Goal: Information Seeking & Learning: Learn about a topic

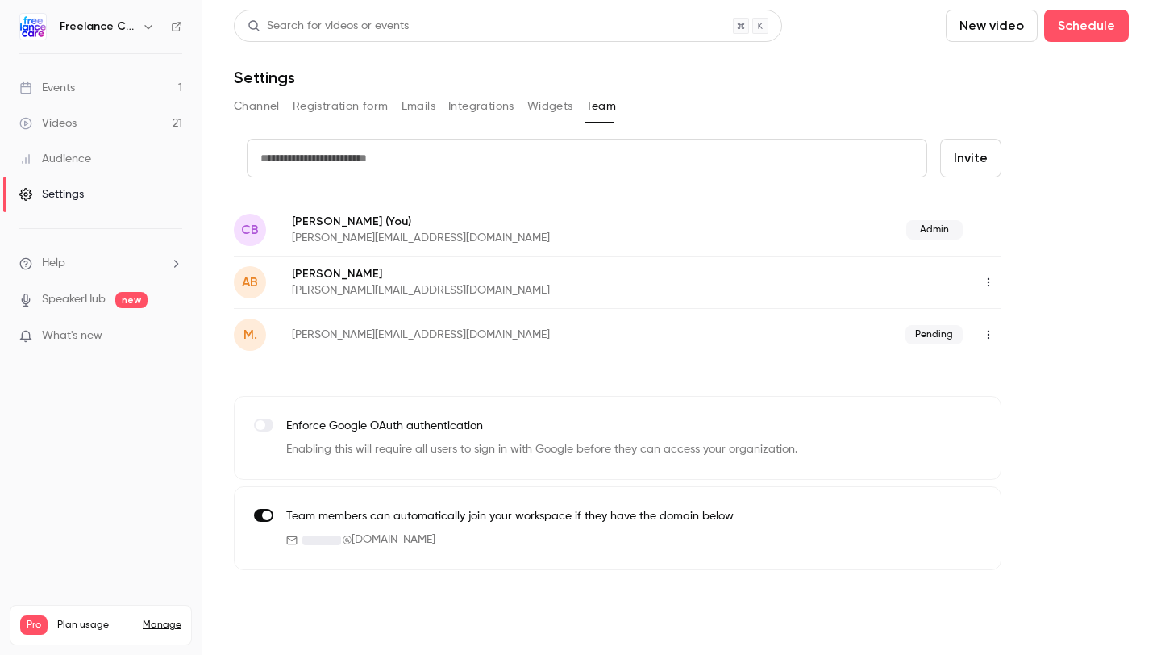
click at [110, 90] on link "Events 1" at bounding box center [101, 87] width 202 height 35
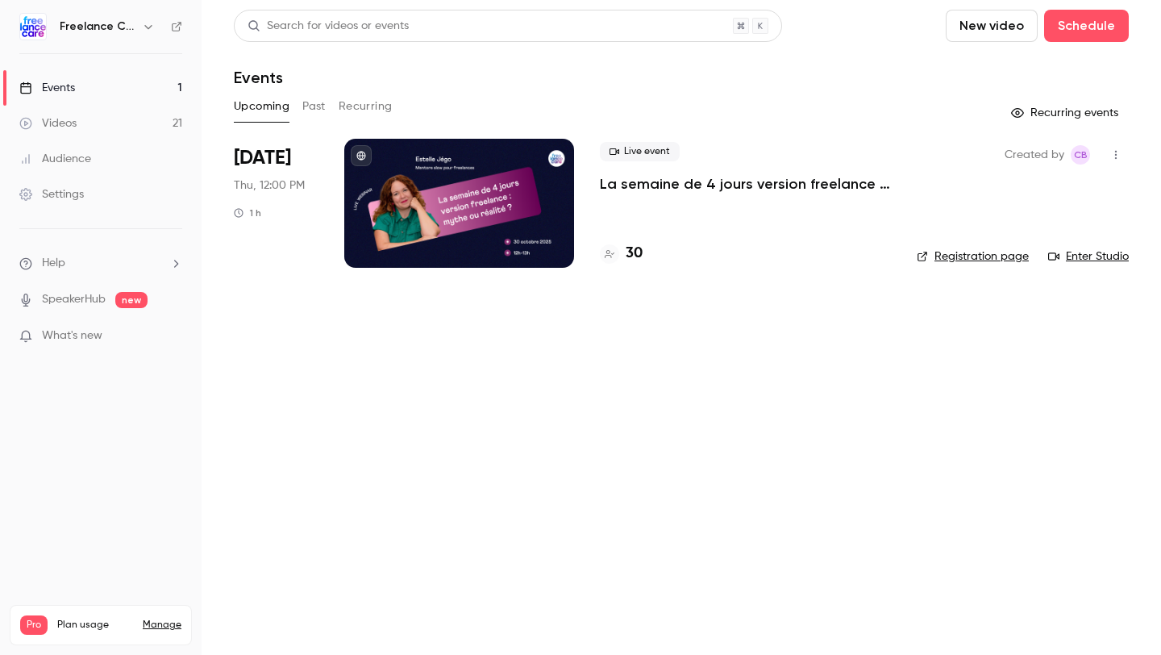
click at [635, 253] on h4 "30" at bounding box center [634, 254] width 17 height 22
